Goal: Find specific page/section: Find specific page/section

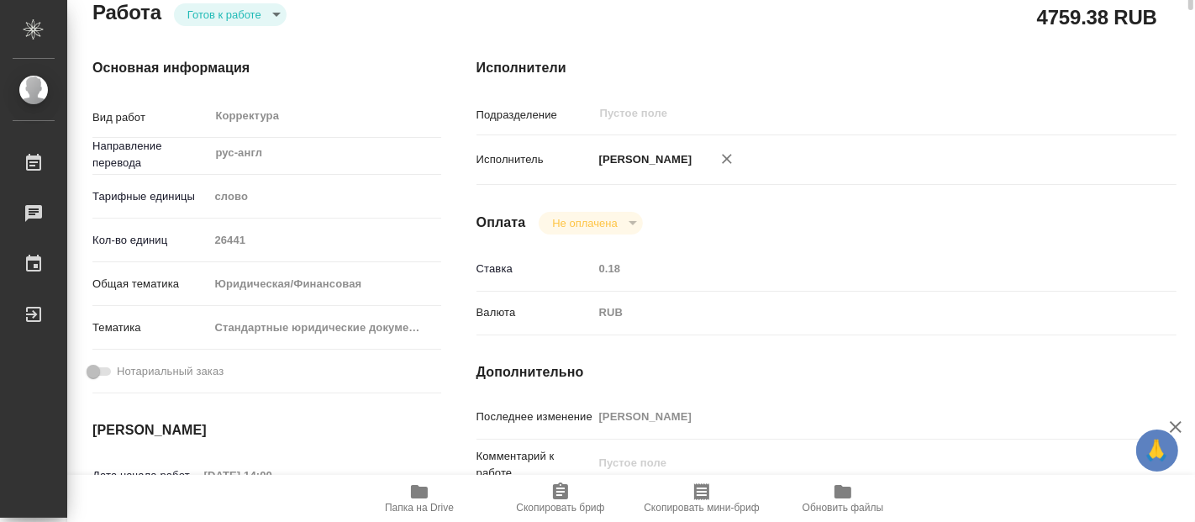
scroll to position [18, 0]
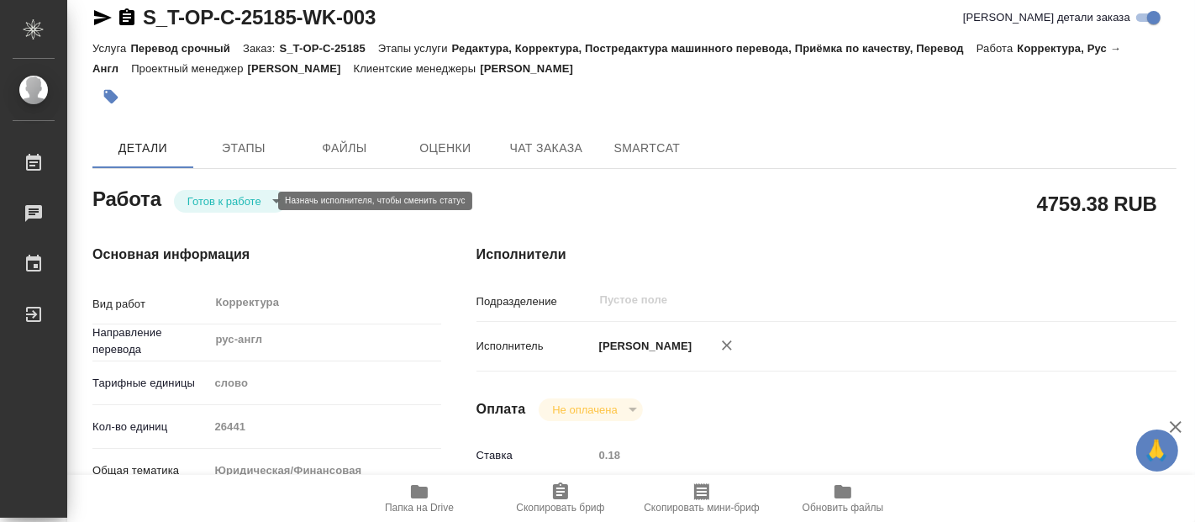
click at [254, 198] on body "🙏 .cls-1 fill:#fff; AWATERA Fadeeva Elena Работы 0 Чаты График Выйти S_T-OP-C-2…" at bounding box center [597, 261] width 1195 height 522
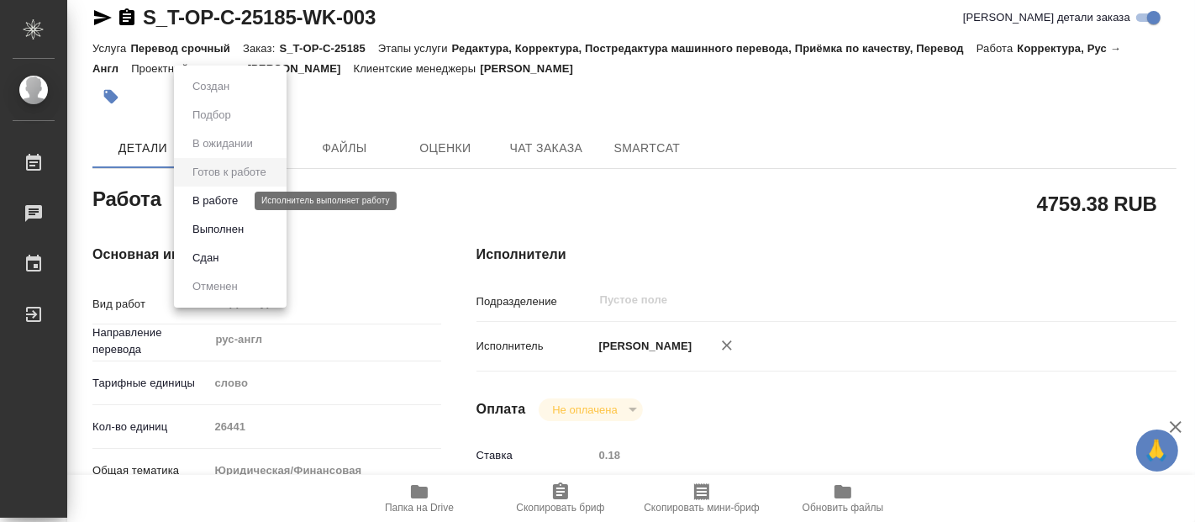
click at [231, 198] on button "В работе" at bounding box center [214, 201] width 55 height 18
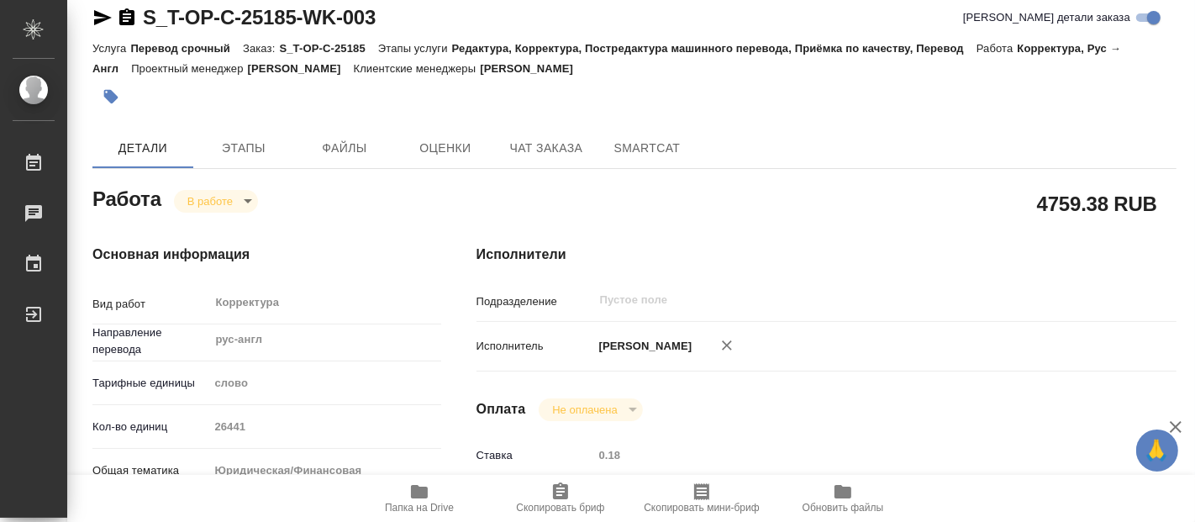
type textarea "x"
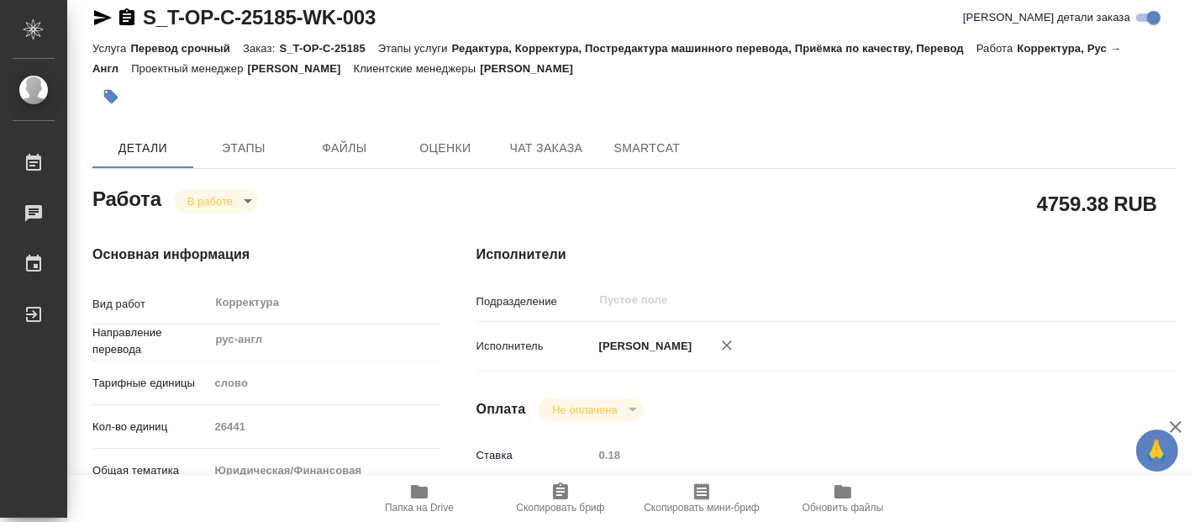
type textarea "x"
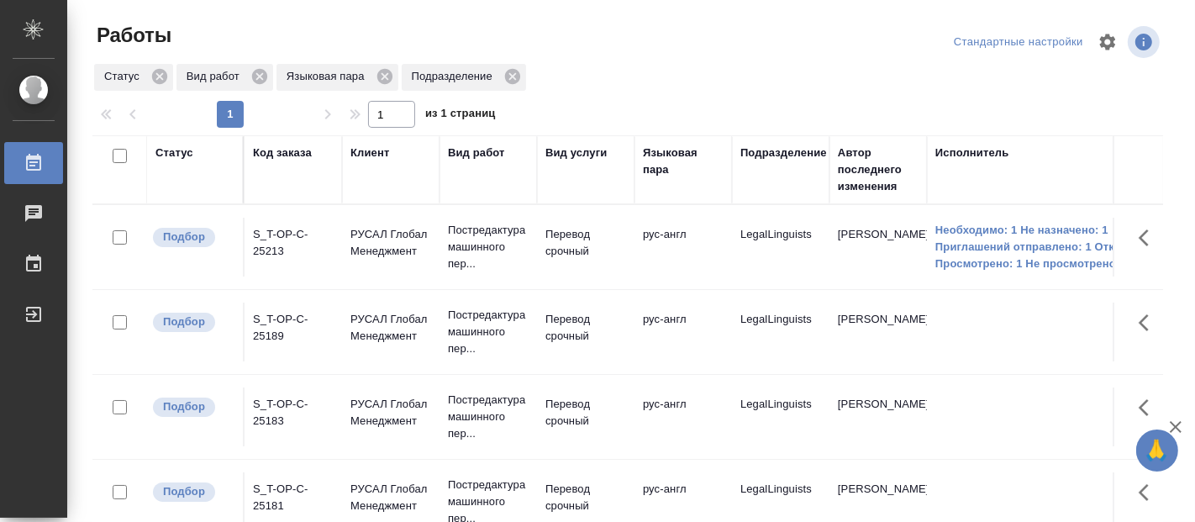
scroll to position [93, 0]
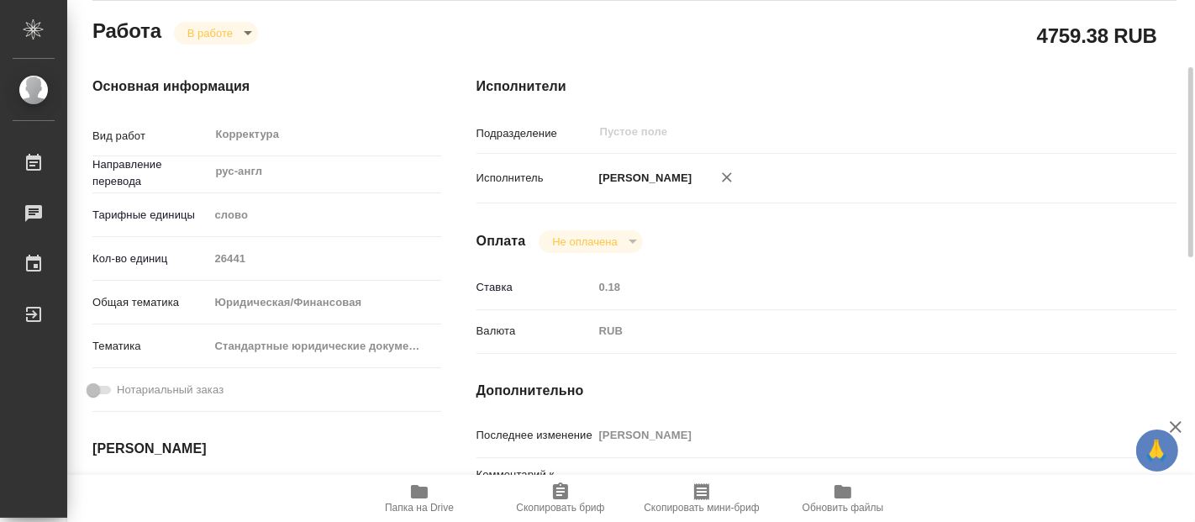
scroll to position [466, 0]
